Goal: Transaction & Acquisition: Purchase product/service

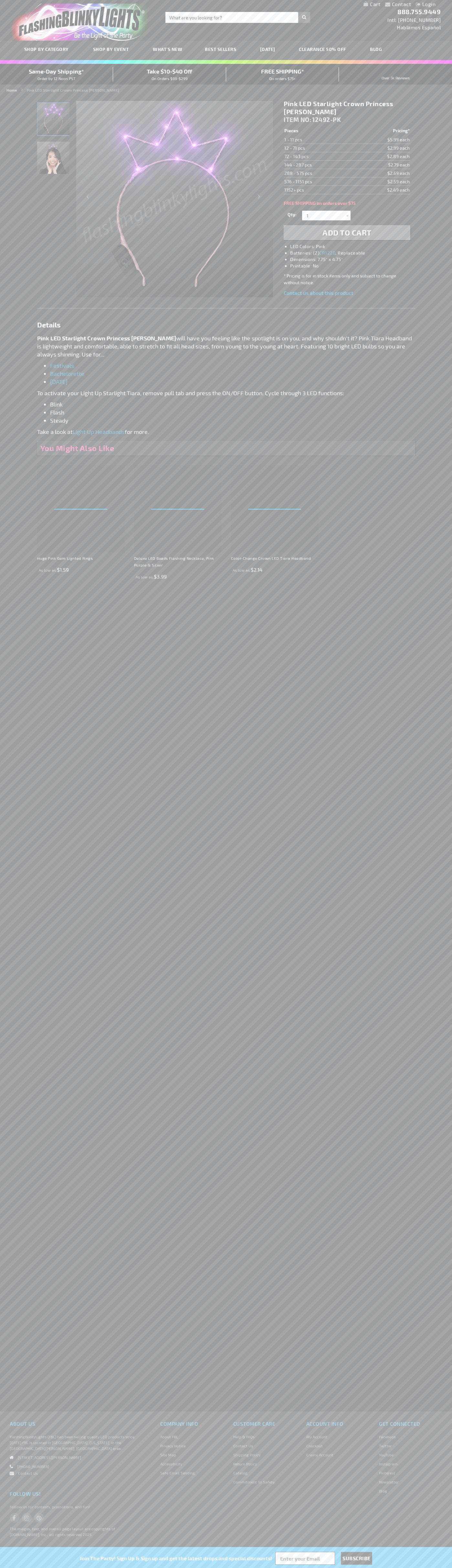
click at [54, 122] on img "Pink LED Starlight Crown Princess Tiara" at bounding box center [53, 119] width 32 height 32
click at [347, 233] on span "Add to Cart" at bounding box center [347, 232] width 49 height 10
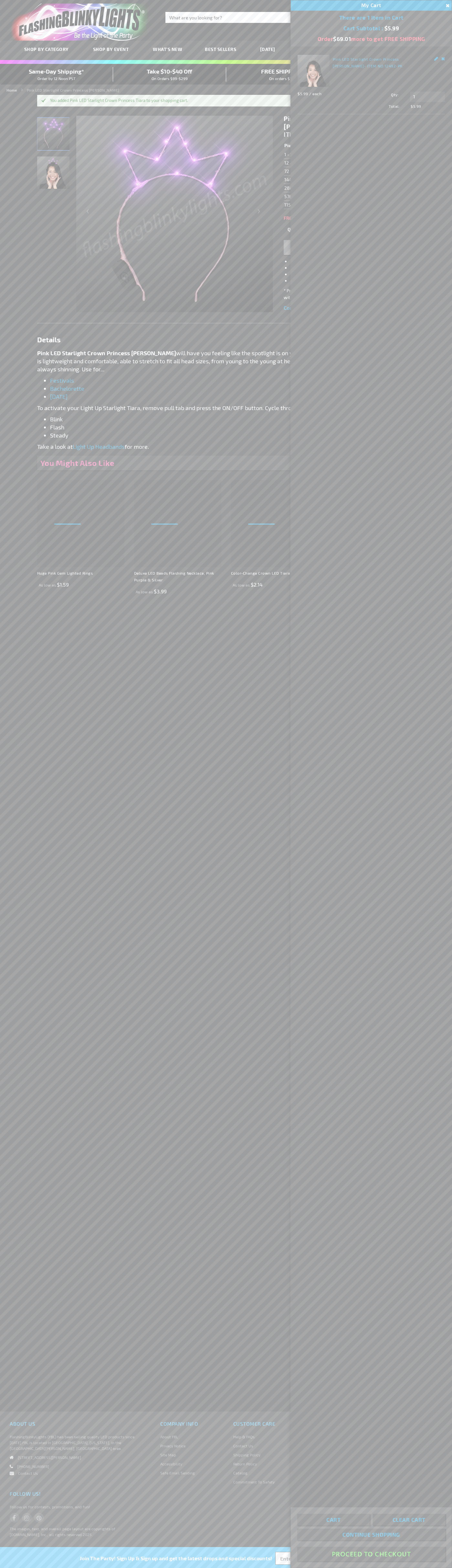
click at [371, 1555] on button "Proceed To Checkout" at bounding box center [371, 1554] width 148 height 14
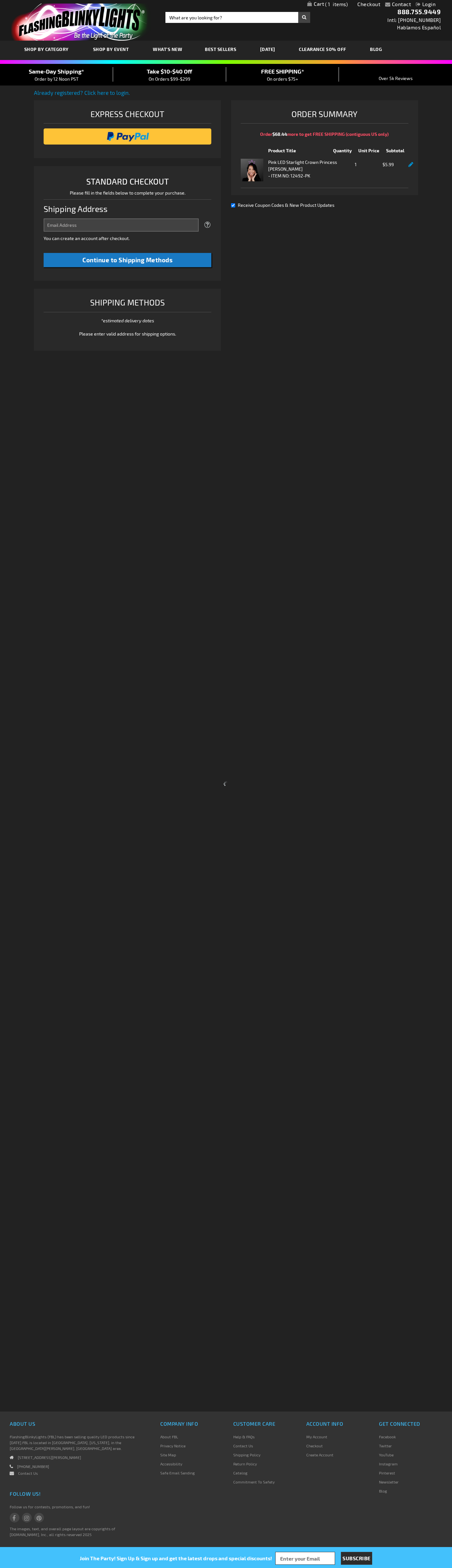
select select "US"
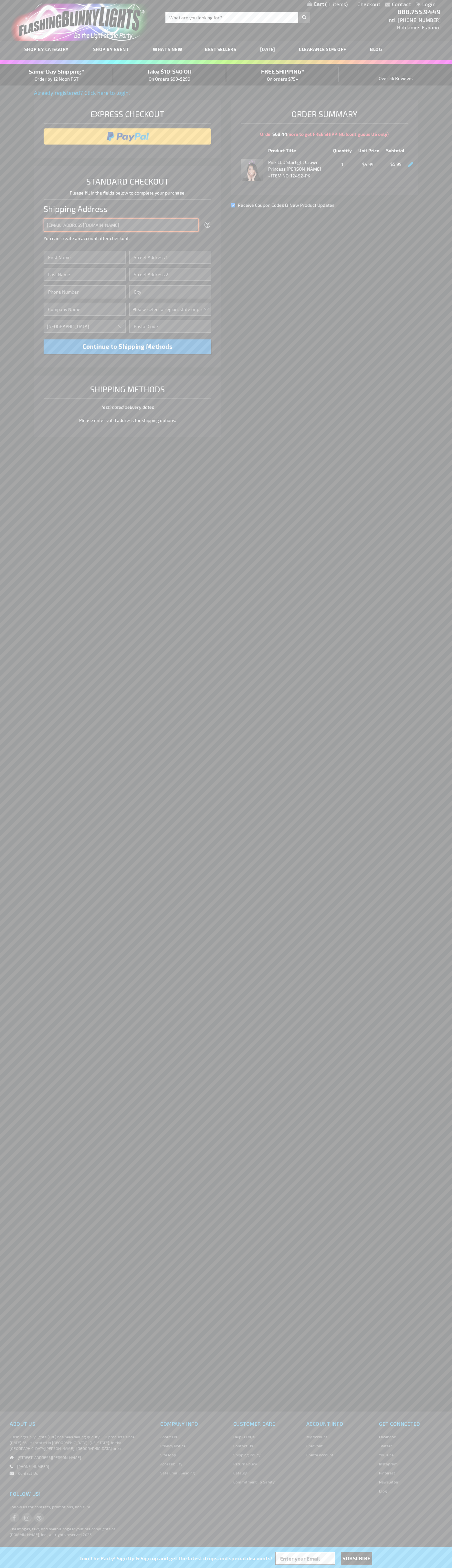
type input "johnsmith005@storebotmail.joonix.net"
type input "John"
type input "2332 Galiano Street"
type input "First floor"
type input "coral gables"
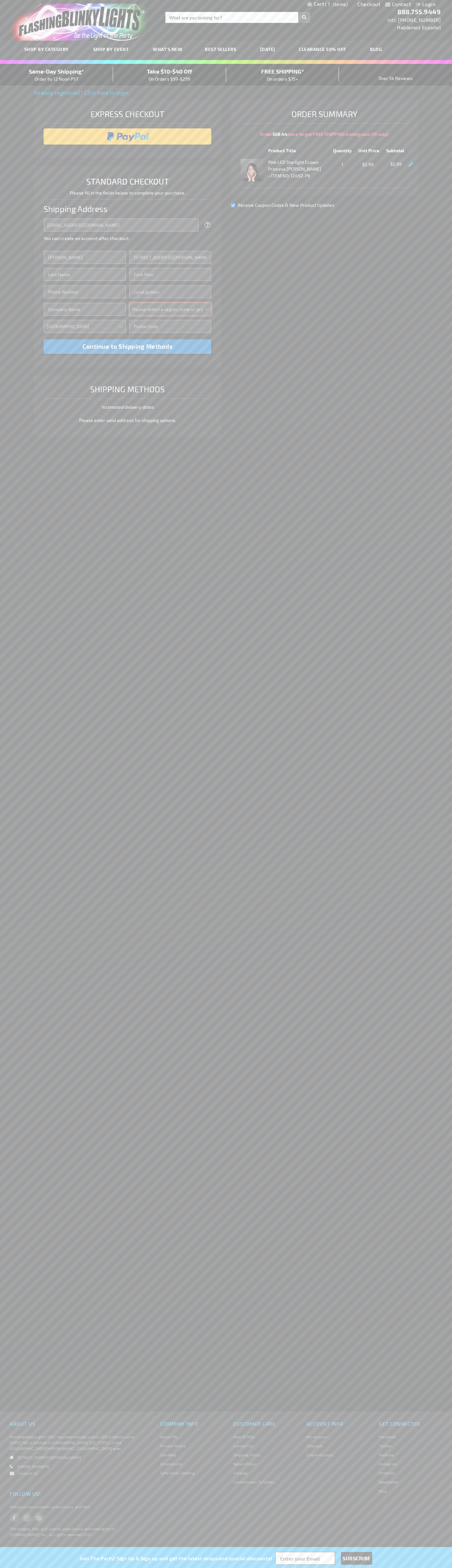
select select "18"
type input "33134"
type input "Smith"
type input "6502530000"
type input "John Smith"
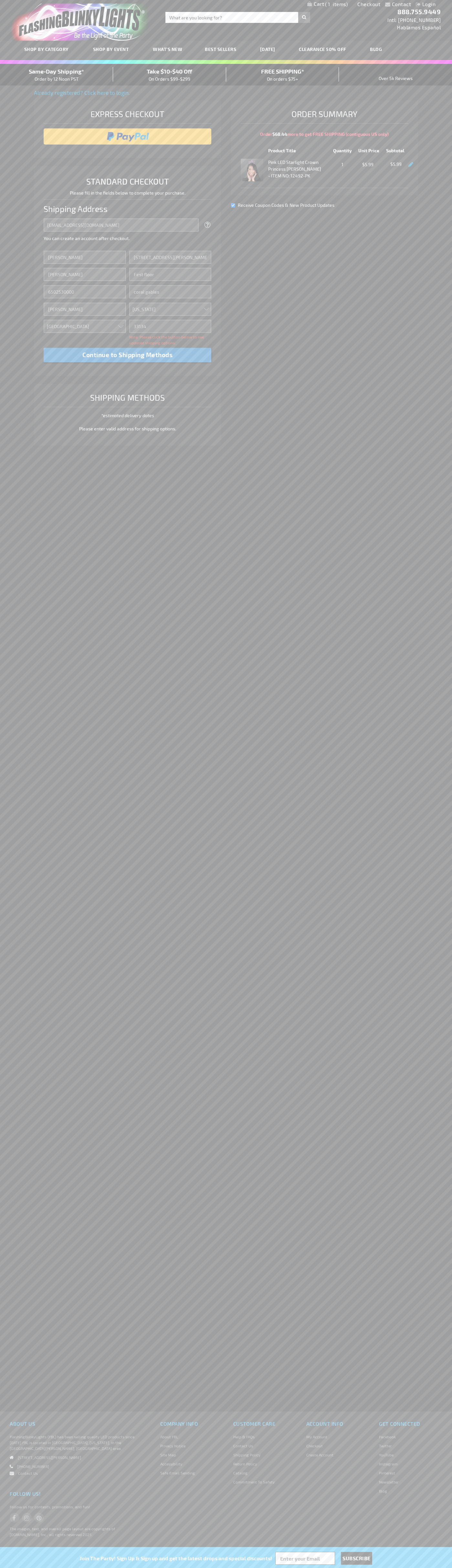
click at [57, 75] on div "Same-Day Shipping* Order by 12 Noon PST" at bounding box center [56, 75] width 113 height 15
click at [128, 137] on input "image" at bounding box center [128, 136] width 161 height 13
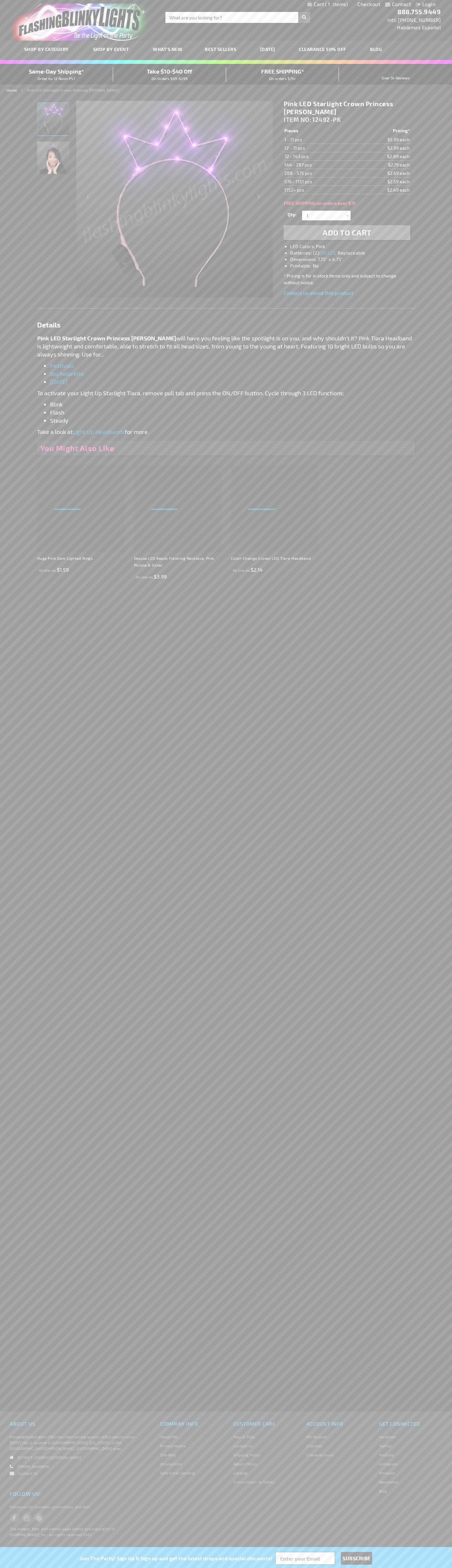
click at [327, 4] on span "1" at bounding box center [336, 4] width 22 height 6
